Goal: Information Seeking & Learning: Learn about a topic

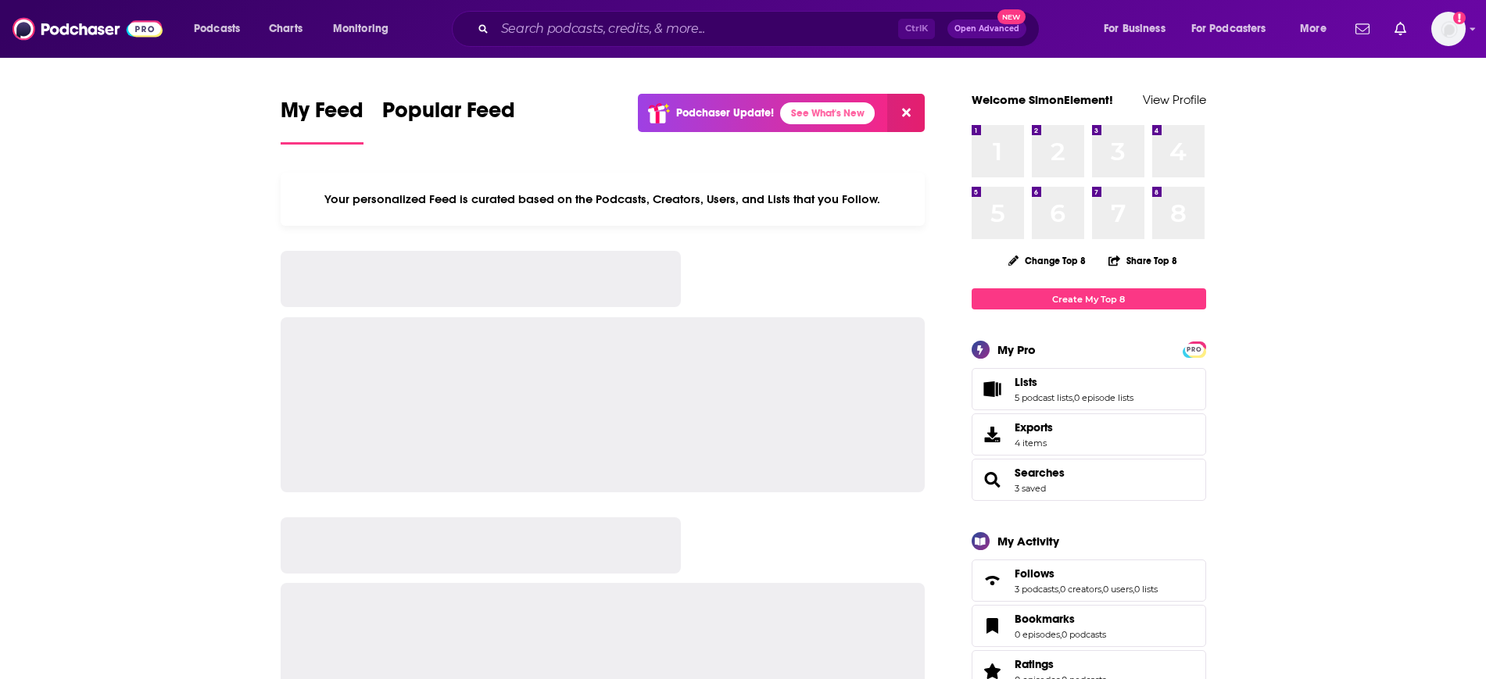
click at [652, 30] on input "Search podcasts, credits, & more..." at bounding box center [696, 28] width 403 height 25
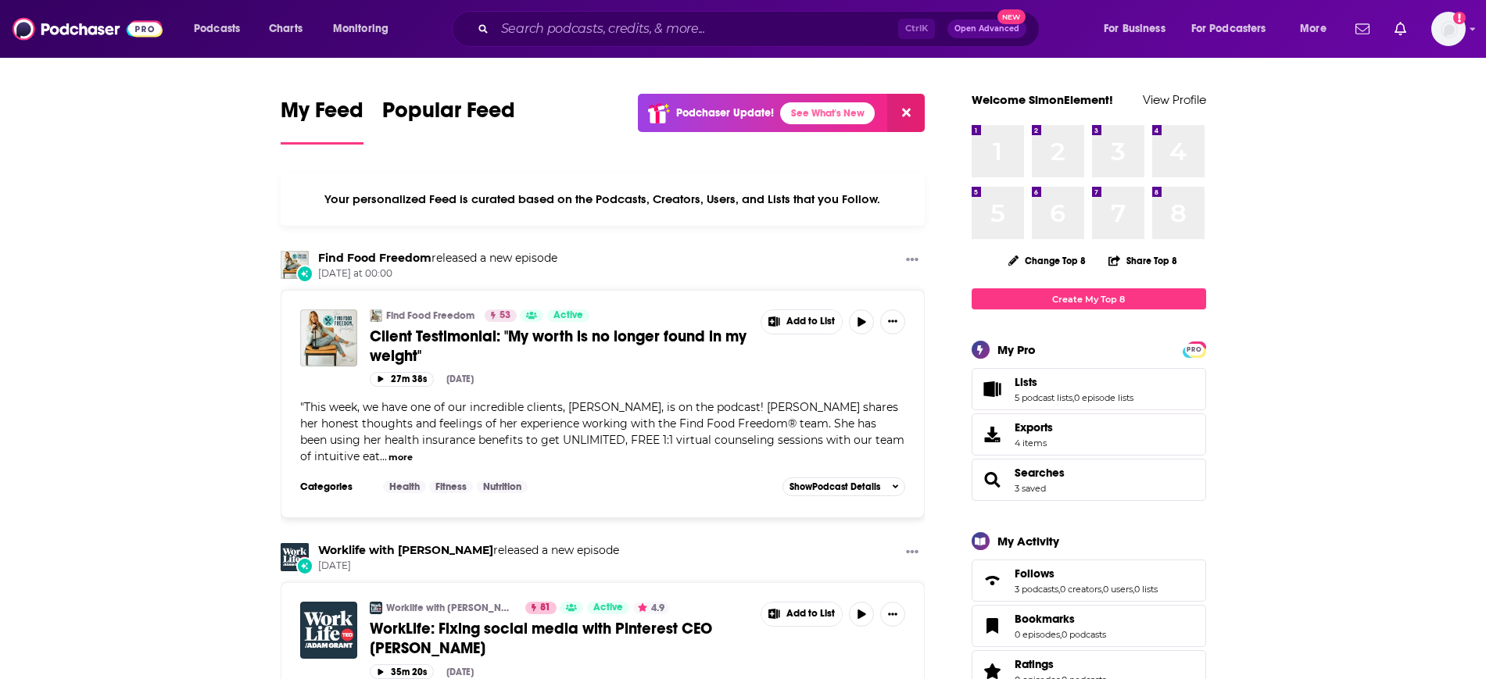
click at [703, 28] on input "Search podcasts, credits, & more..." at bounding box center [696, 28] width 403 height 25
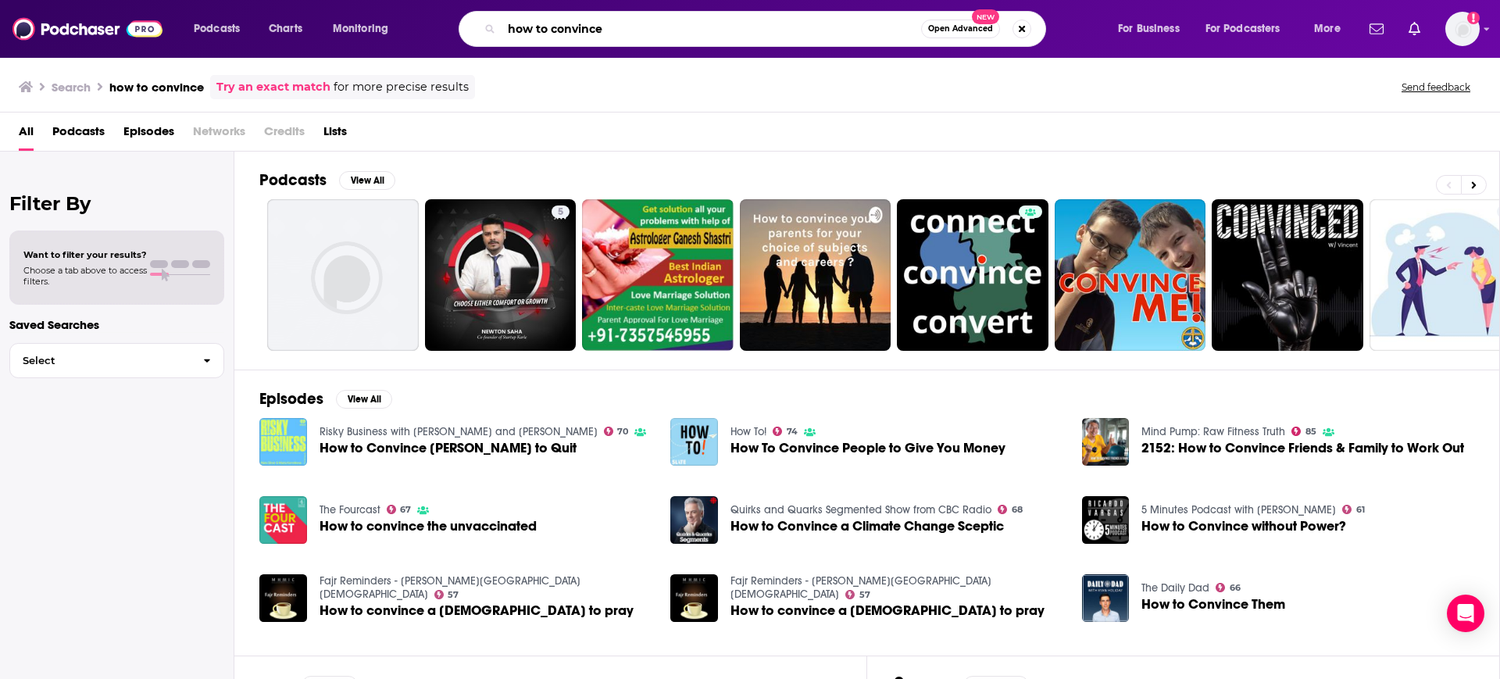
click at [759, 24] on input "how to convince" at bounding box center [712, 28] width 420 height 25
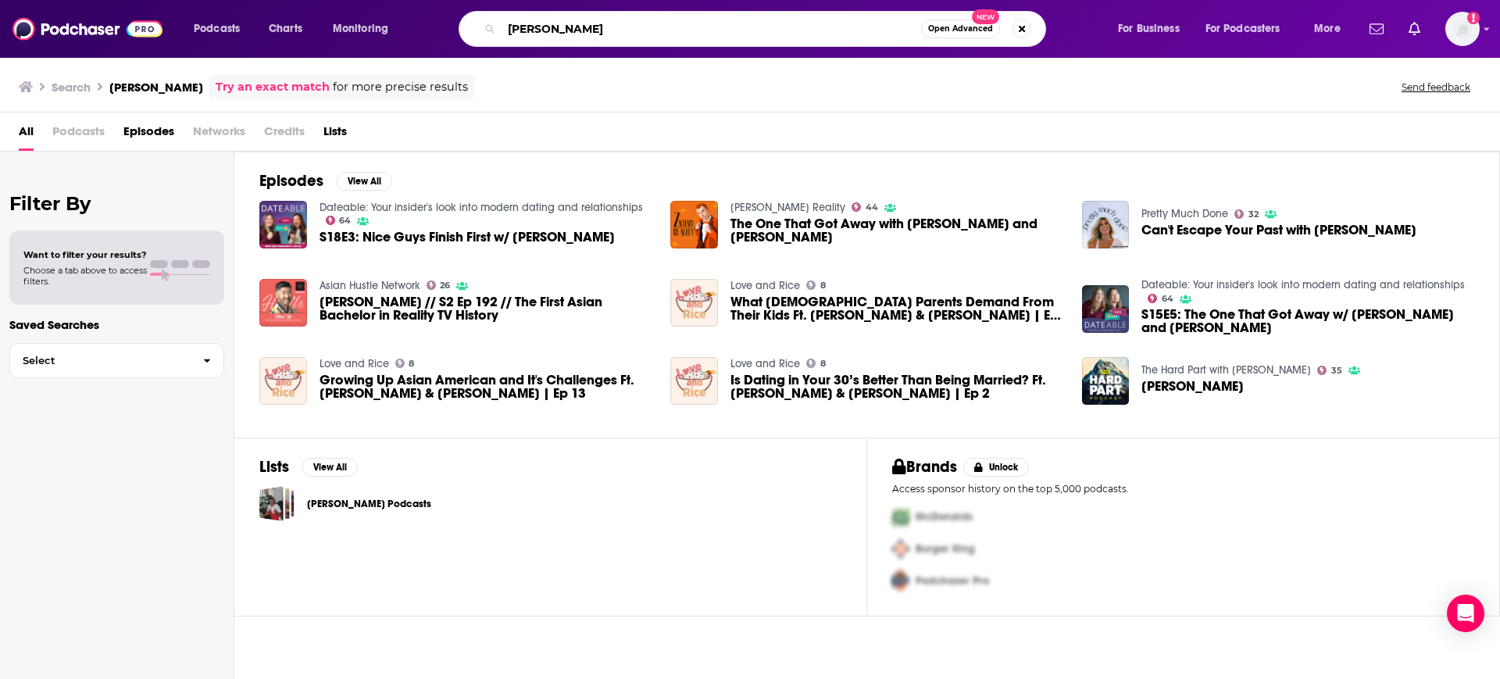
drag, startPoint x: 611, startPoint y: 23, endPoint x: 220, endPoint y: 19, distance: 390.8
click at [220, 19] on div "Podcasts Charts Monitoring [PERSON_NAME] Open Advanced New For Business For Pod…" at bounding box center [769, 29] width 1173 height 36
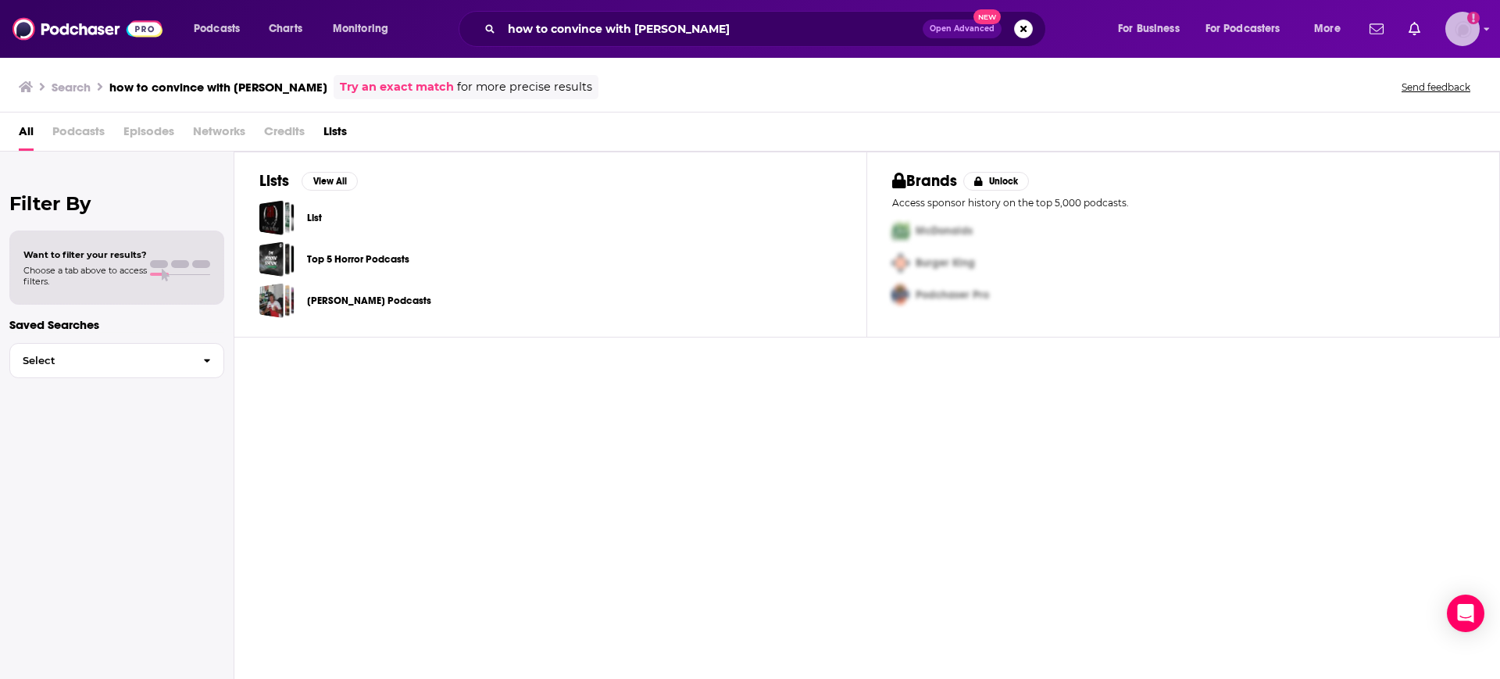
click at [1460, 34] on img "Logged in as SimonElement" at bounding box center [1463, 29] width 34 height 34
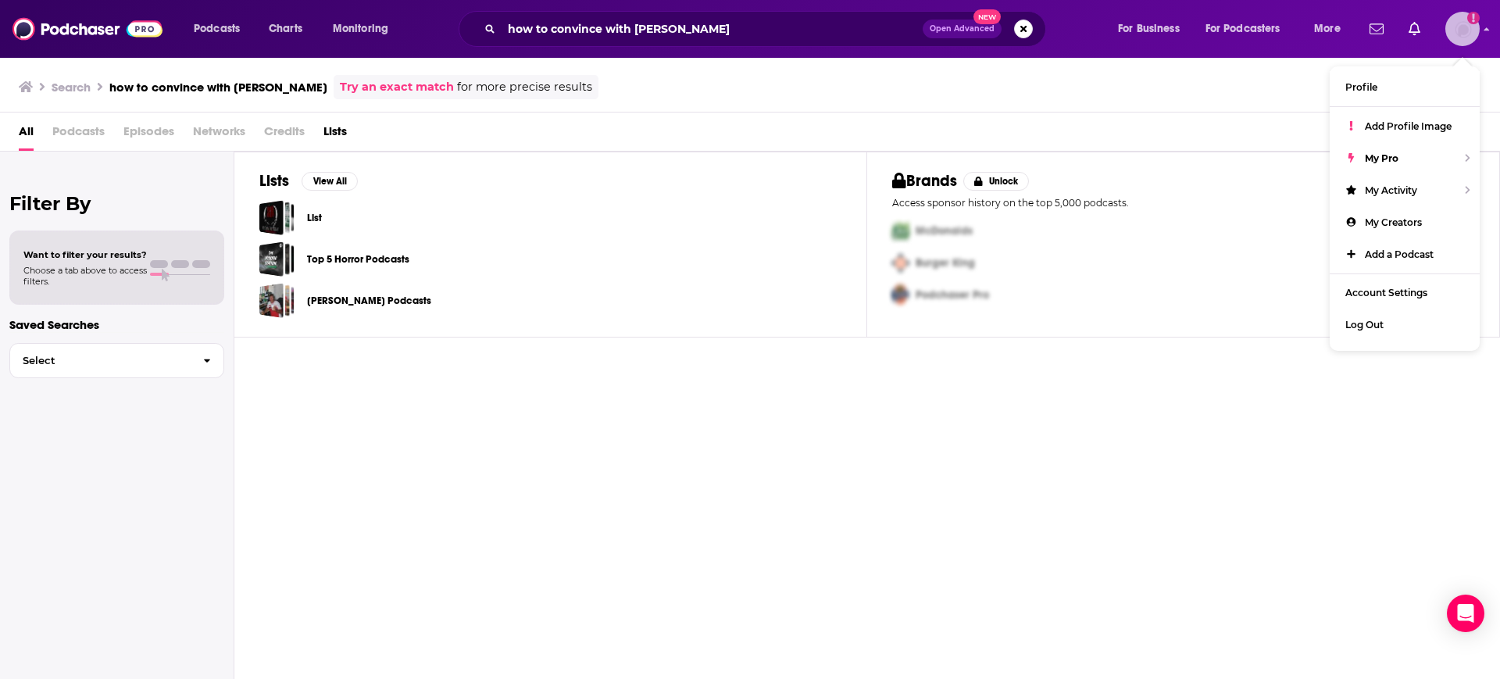
click at [1460, 34] on img "Logged in as SimonElement" at bounding box center [1463, 29] width 34 height 34
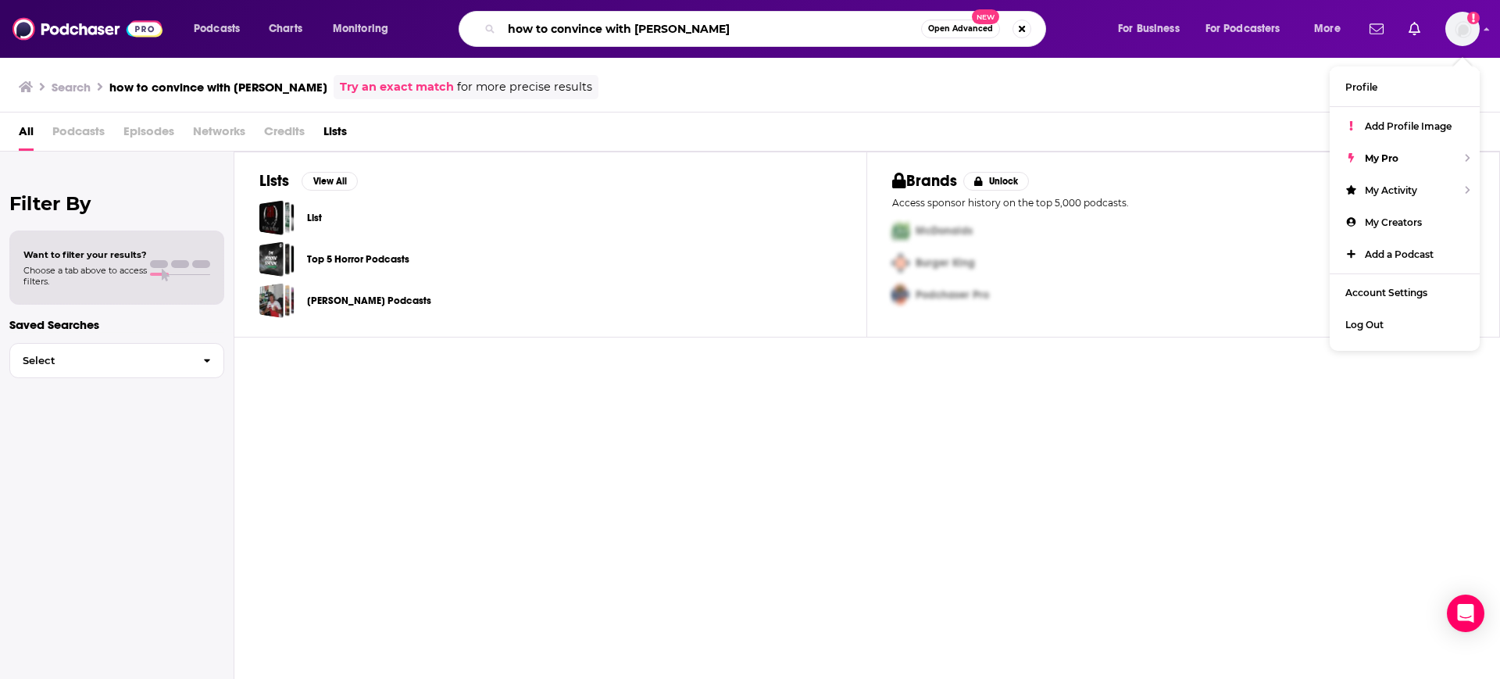
click at [680, 25] on input "how to convince with [PERSON_NAME]" at bounding box center [712, 28] width 420 height 25
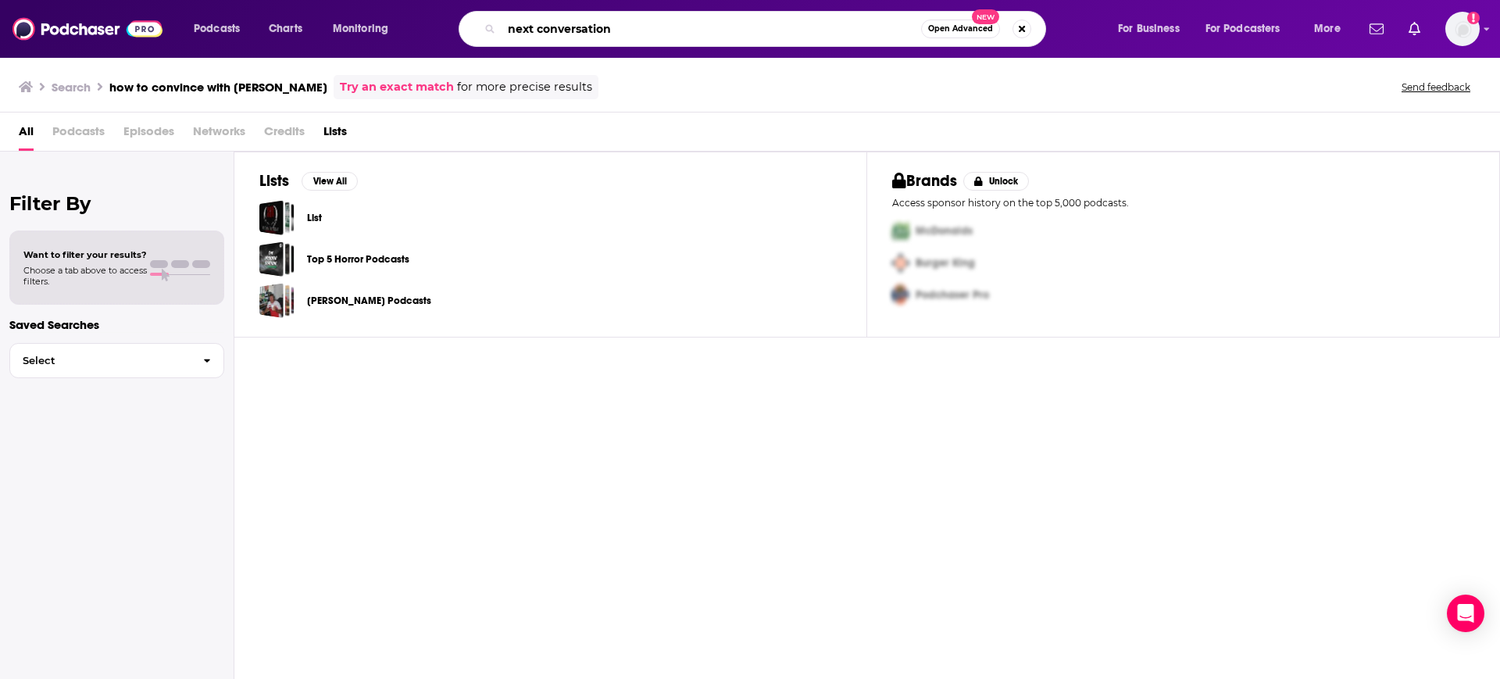
type input "next conversation"
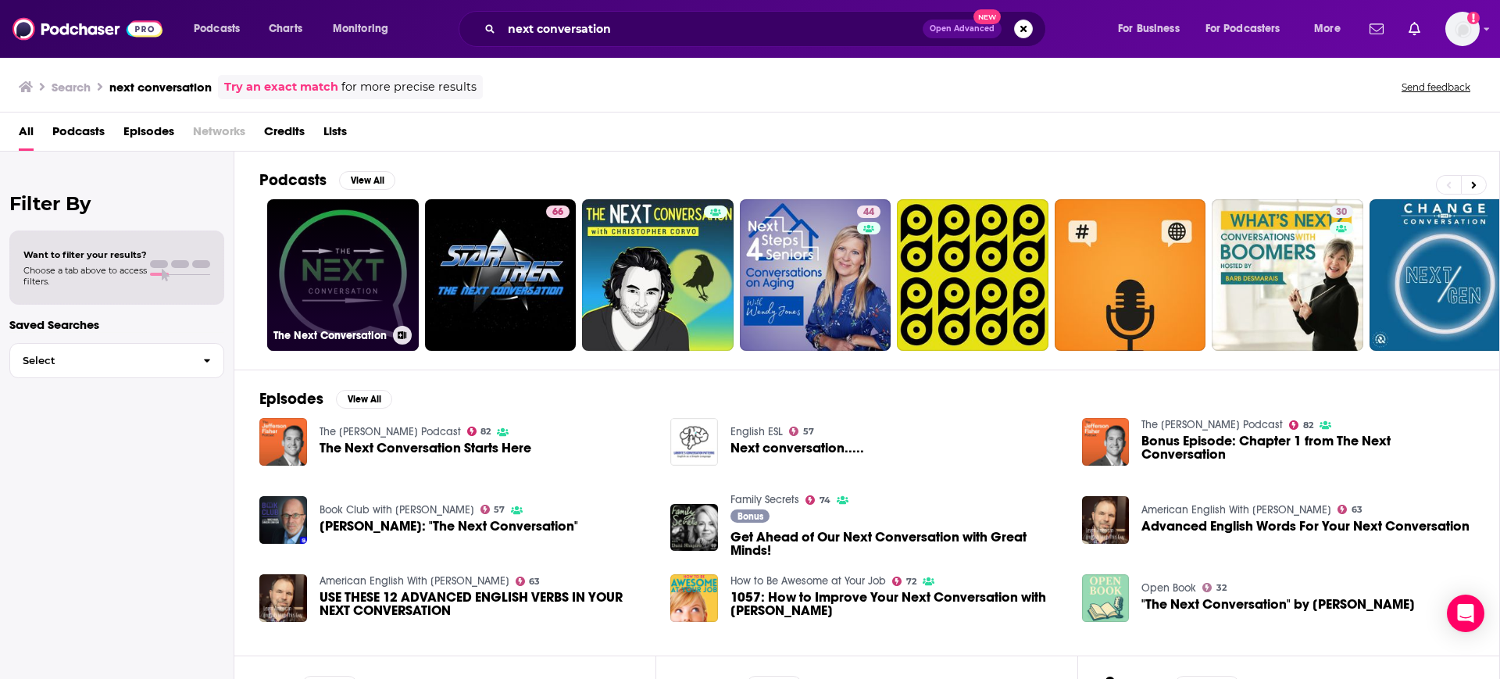
click at [346, 290] on link "The Next Conversation" at bounding box center [343, 275] width 152 height 152
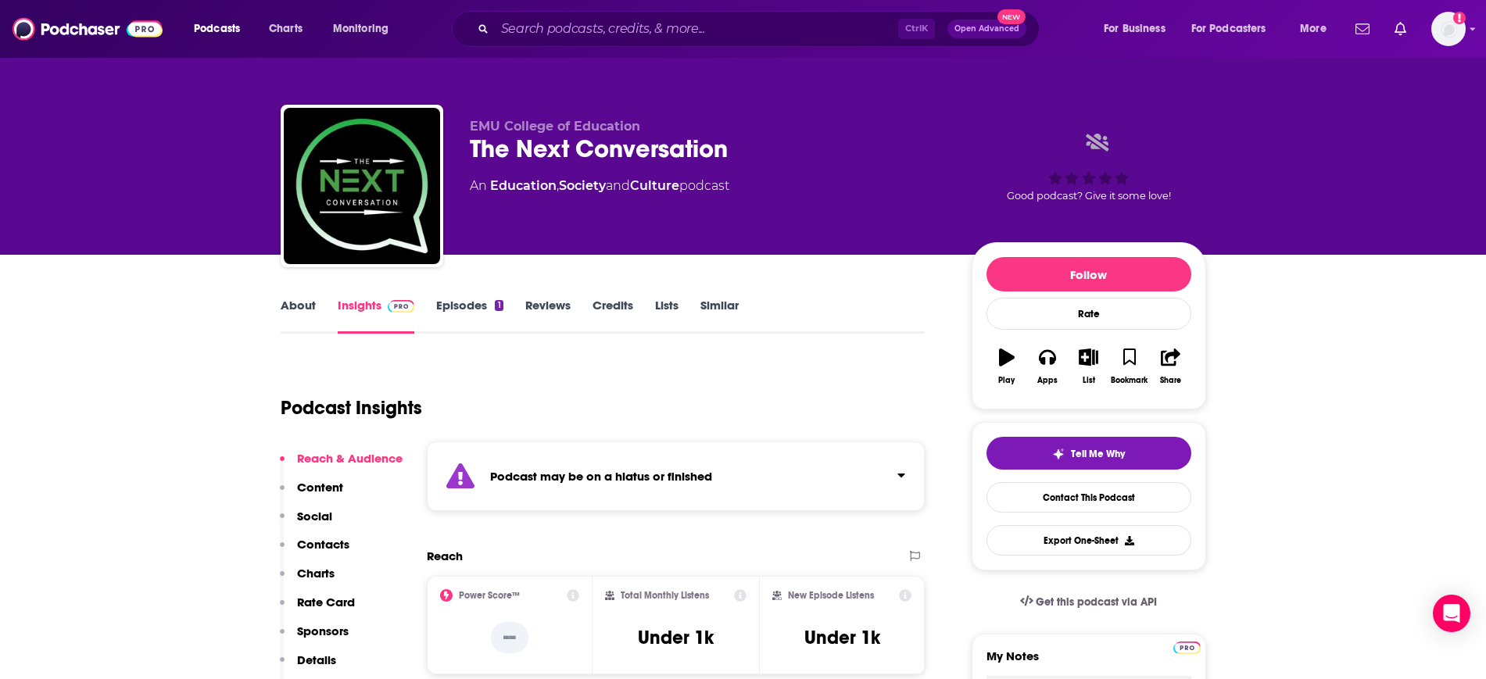
click at [477, 301] on link "Episodes 1" at bounding box center [469, 316] width 66 height 36
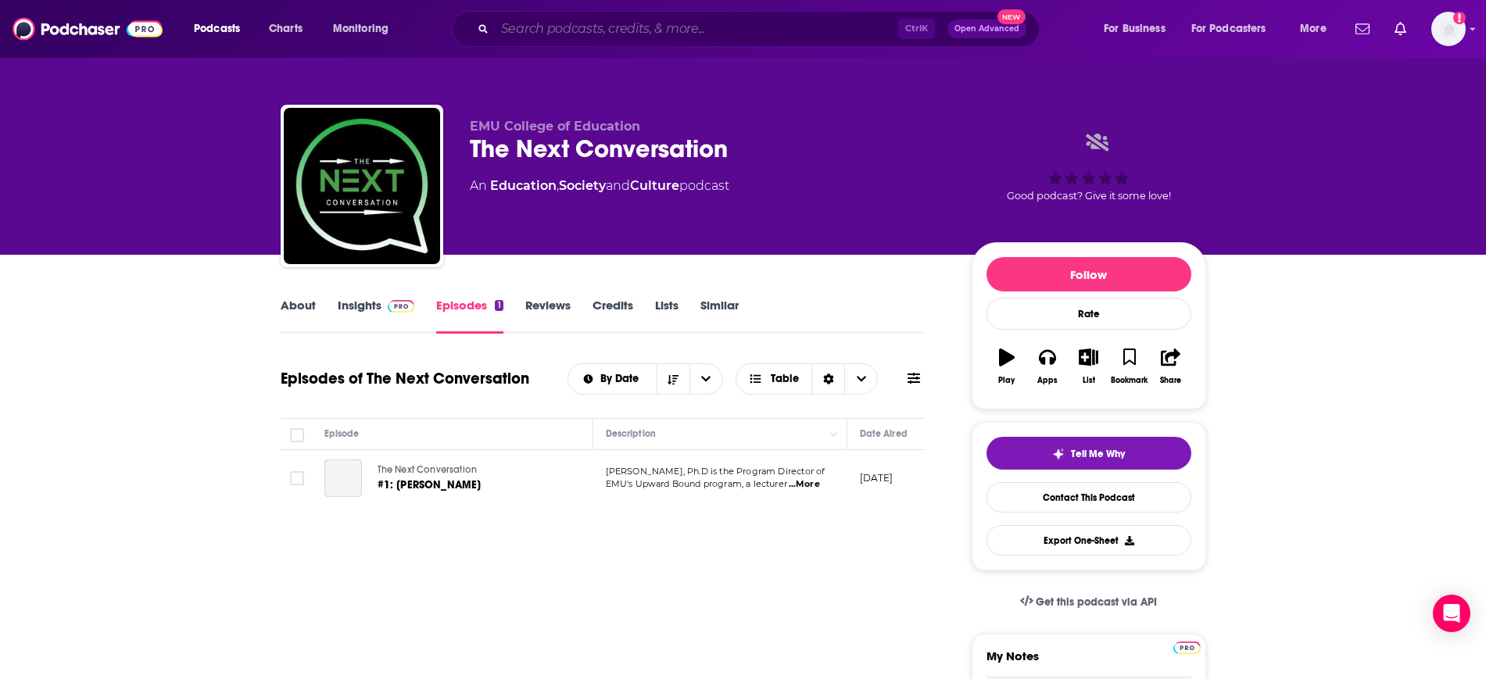
click at [588, 28] on input "Search podcasts, credits, & more..." at bounding box center [696, 28] width 403 height 25
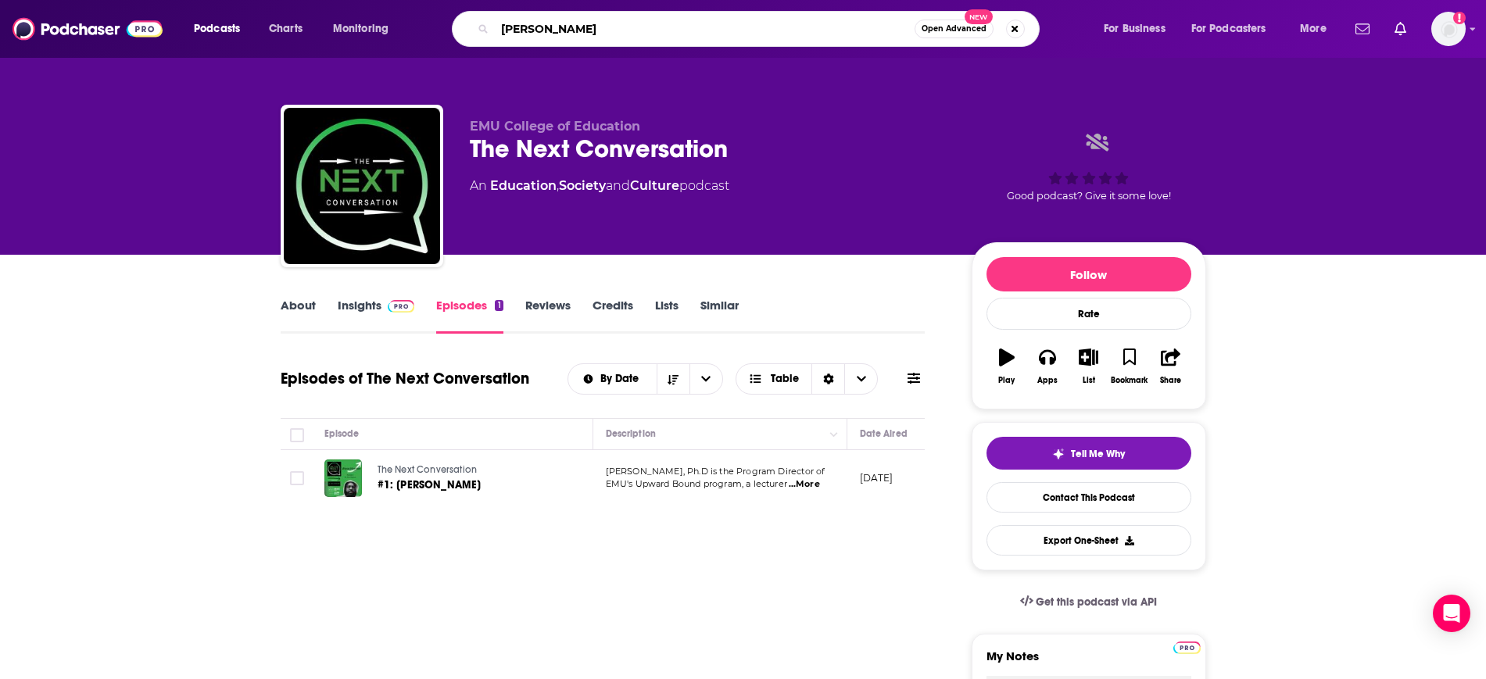
type input "[PERSON_NAME]"
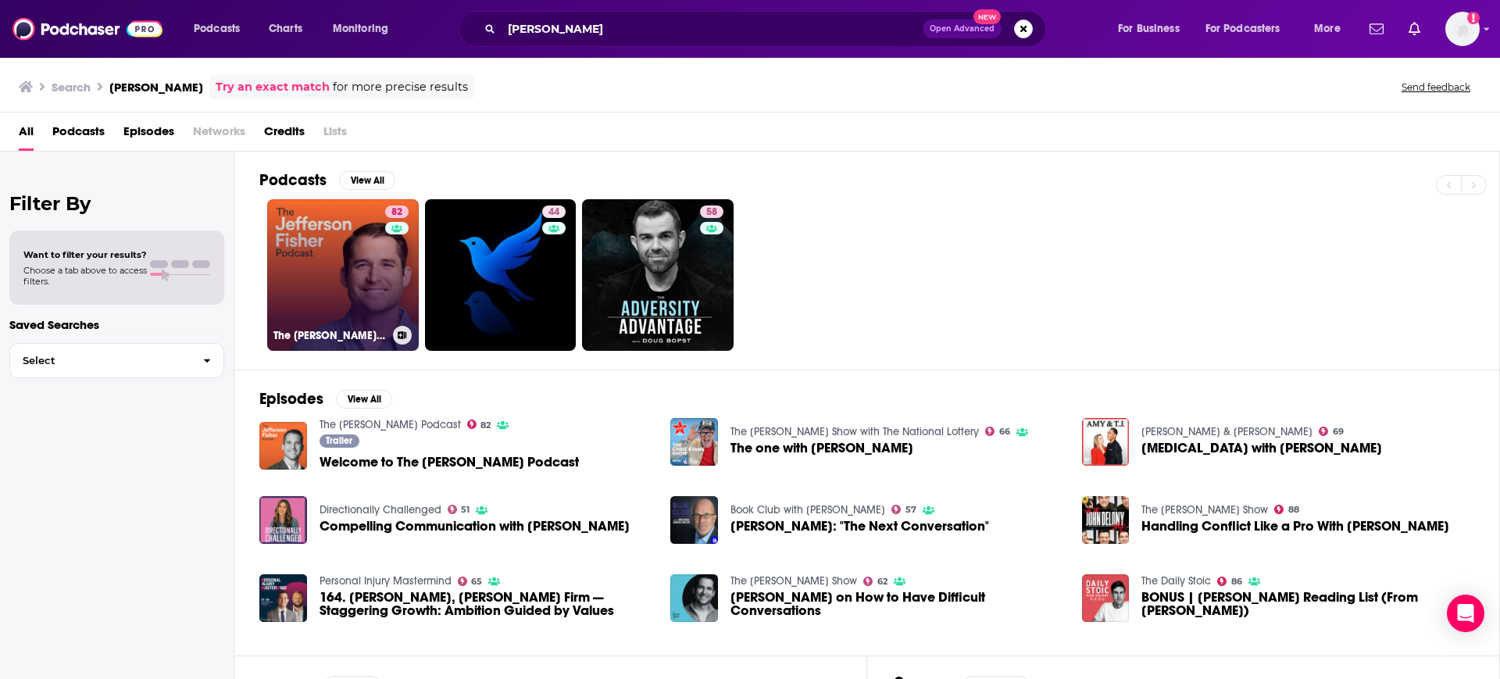
click at [349, 276] on link "82 The [PERSON_NAME] Podcast" at bounding box center [343, 275] width 152 height 152
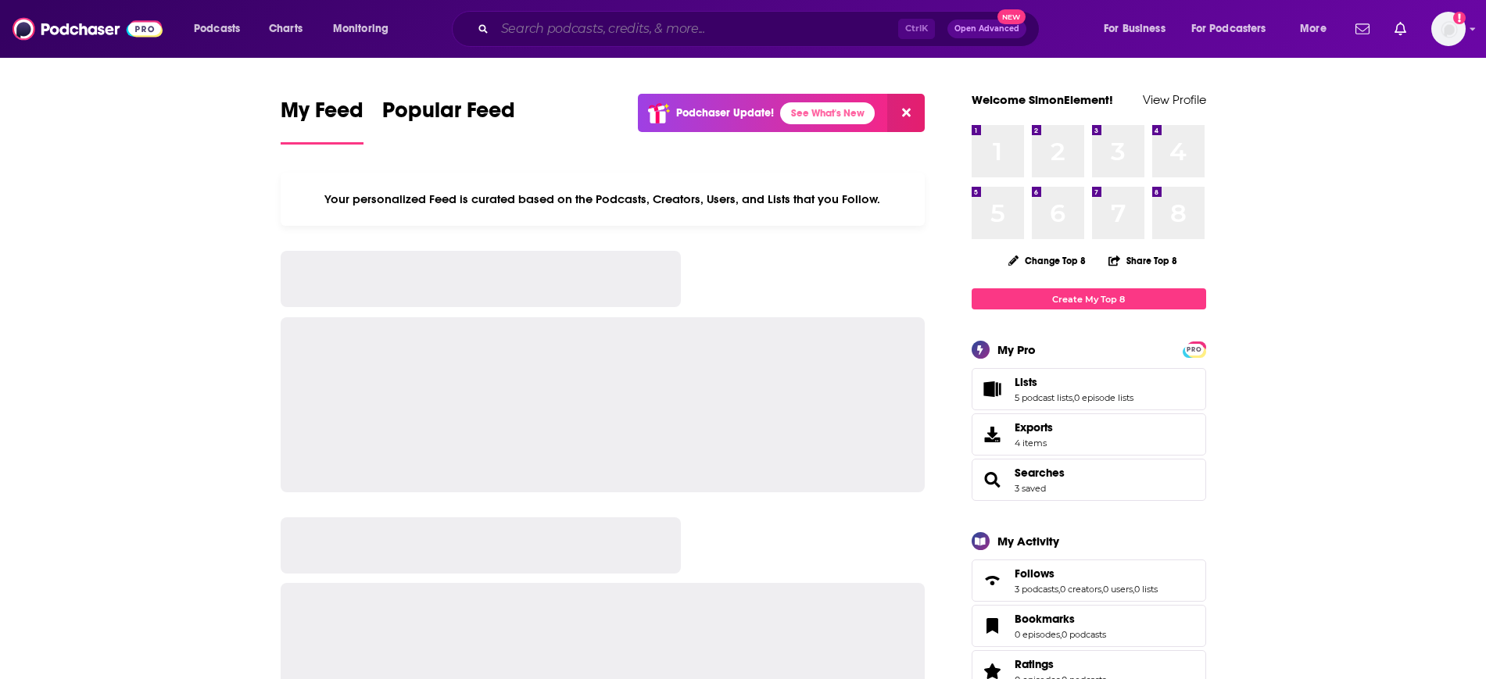
click at [574, 17] on input "Search podcasts, credits, & more..." at bounding box center [696, 28] width 403 height 25
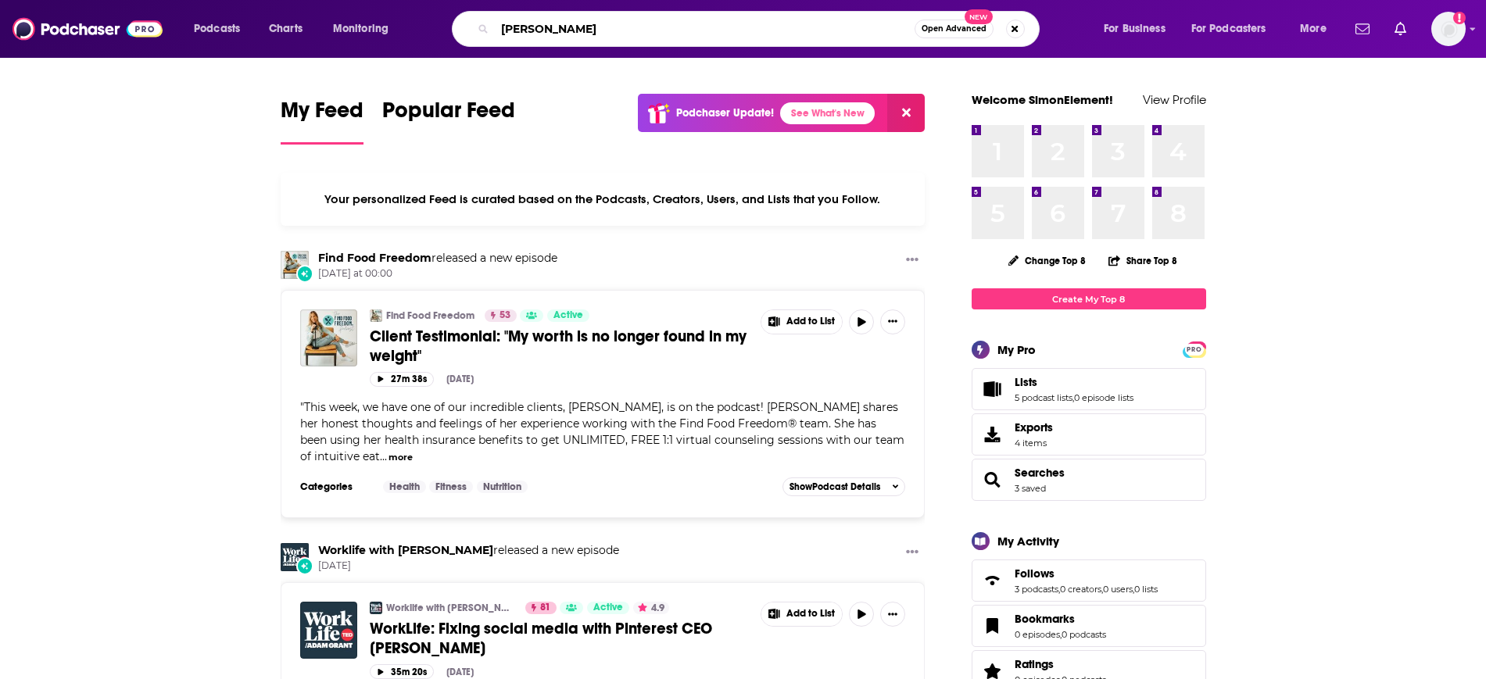
type input "jamie kern lima"
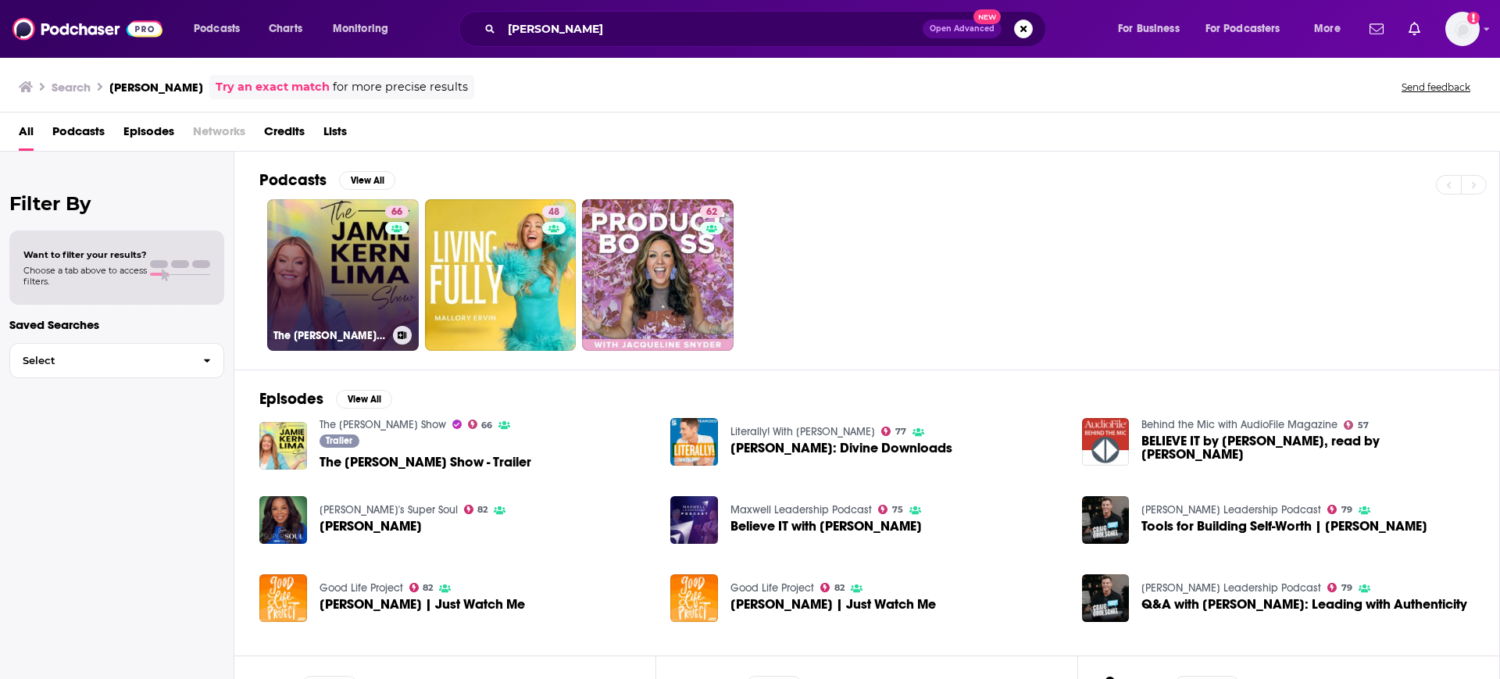
click at [339, 275] on link "66 The Jamie Kern Lima Show" at bounding box center [343, 275] width 152 height 152
